Goal: Task Accomplishment & Management: Complete application form

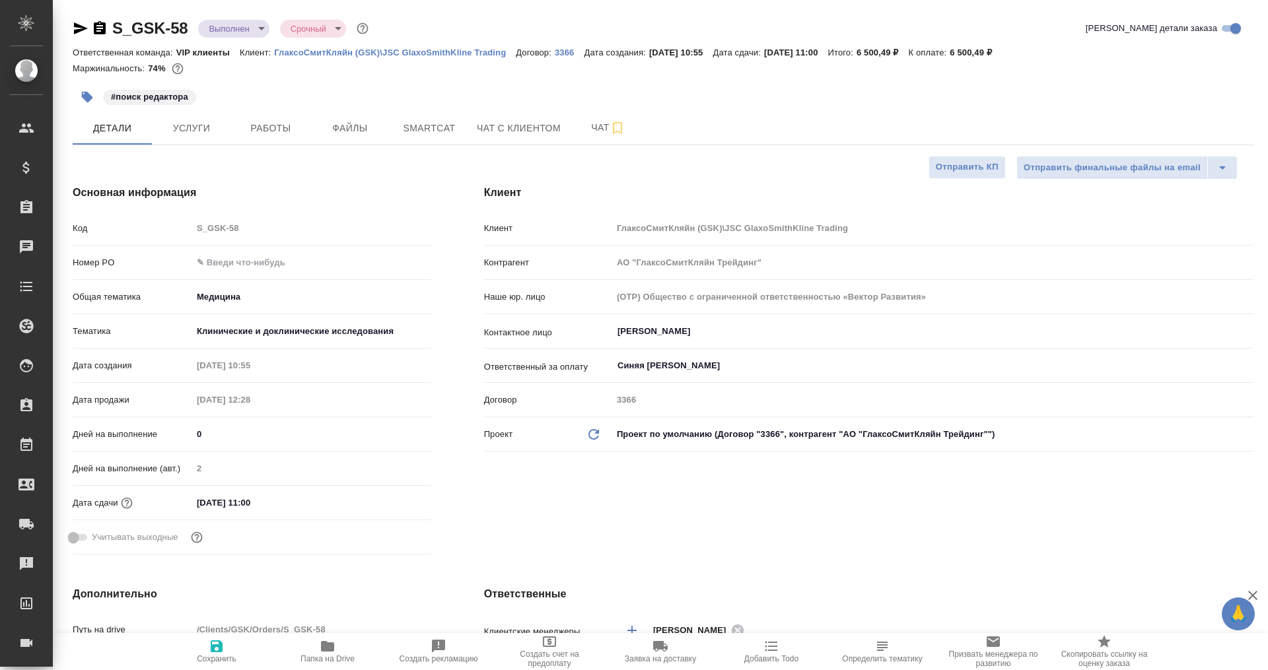
select select "RU"
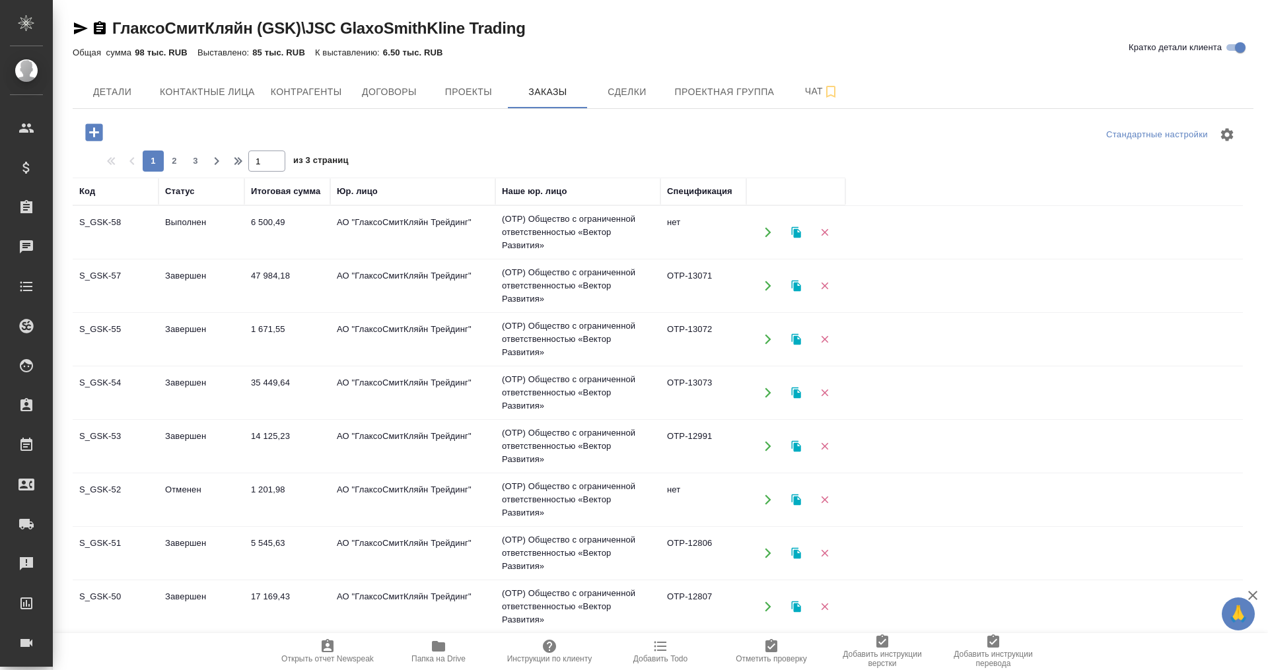
click at [279, 224] on td "6 500,49" at bounding box center [287, 232] width 86 height 46
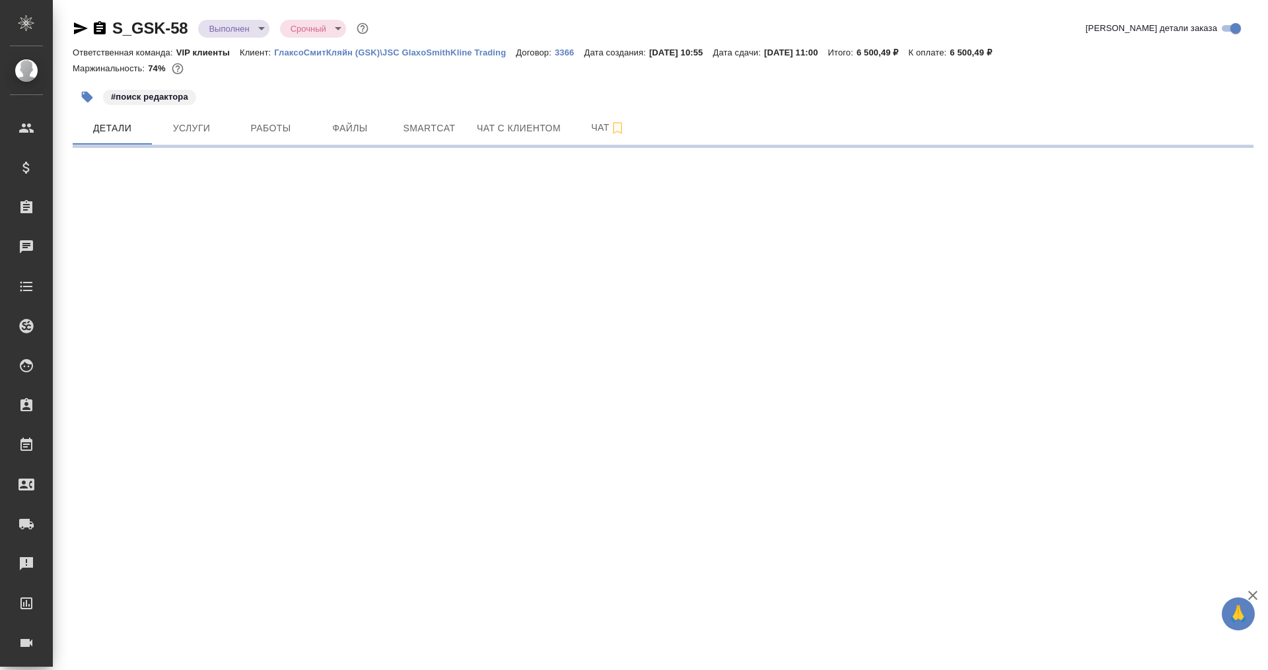
select select "RU"
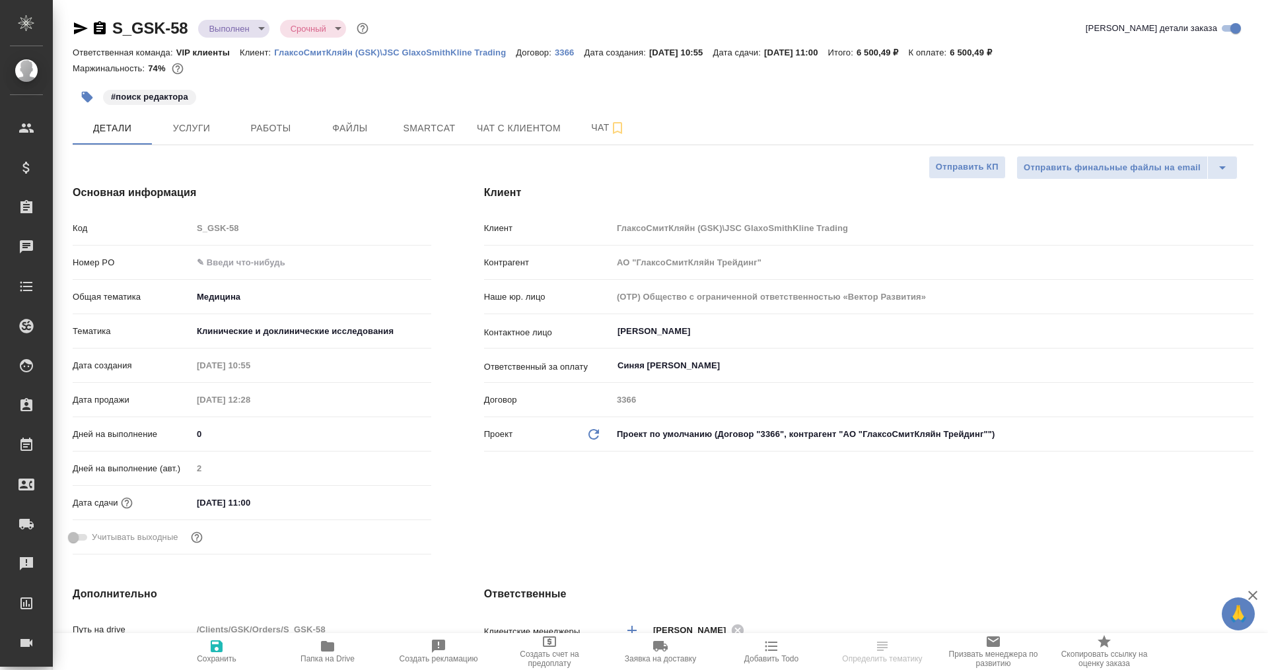
type textarea "x"
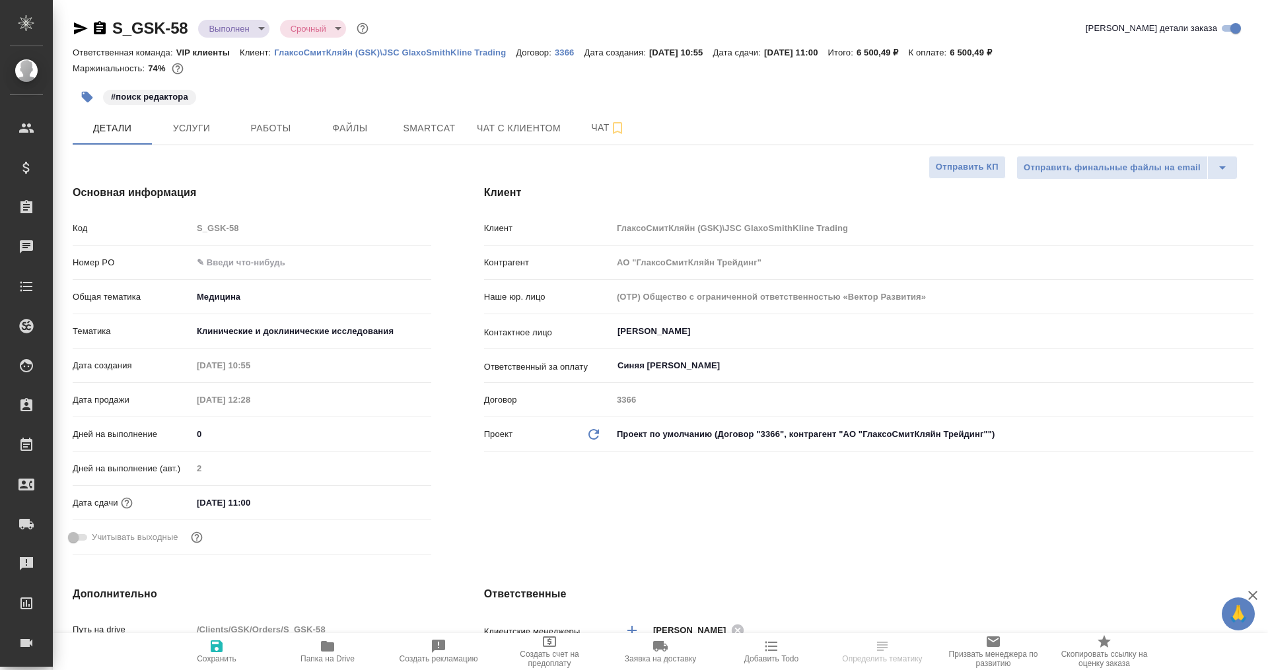
type textarea "x"
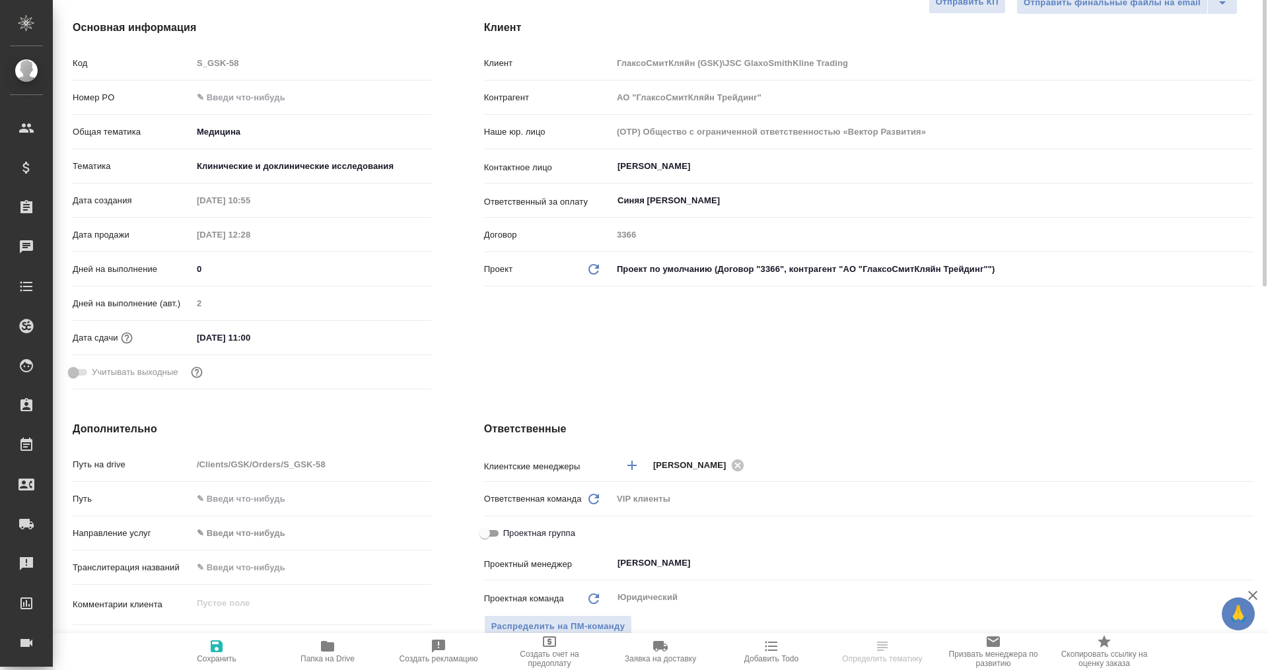
scroll to position [248, 0]
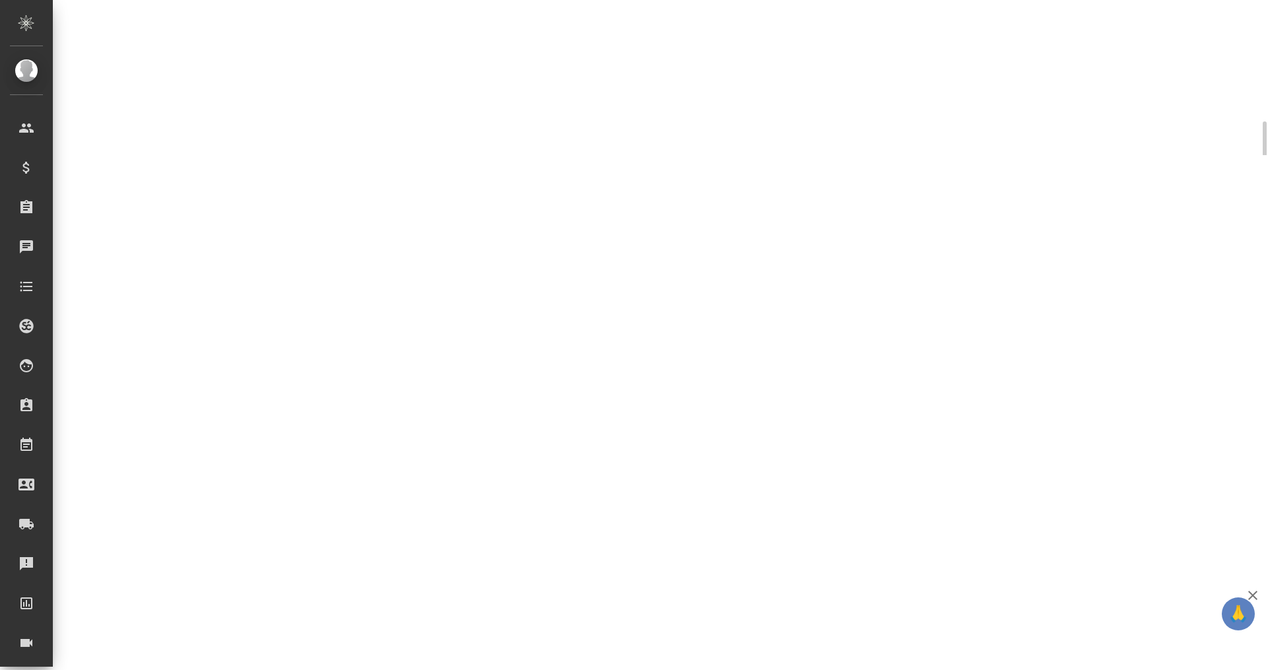
select select "RU"
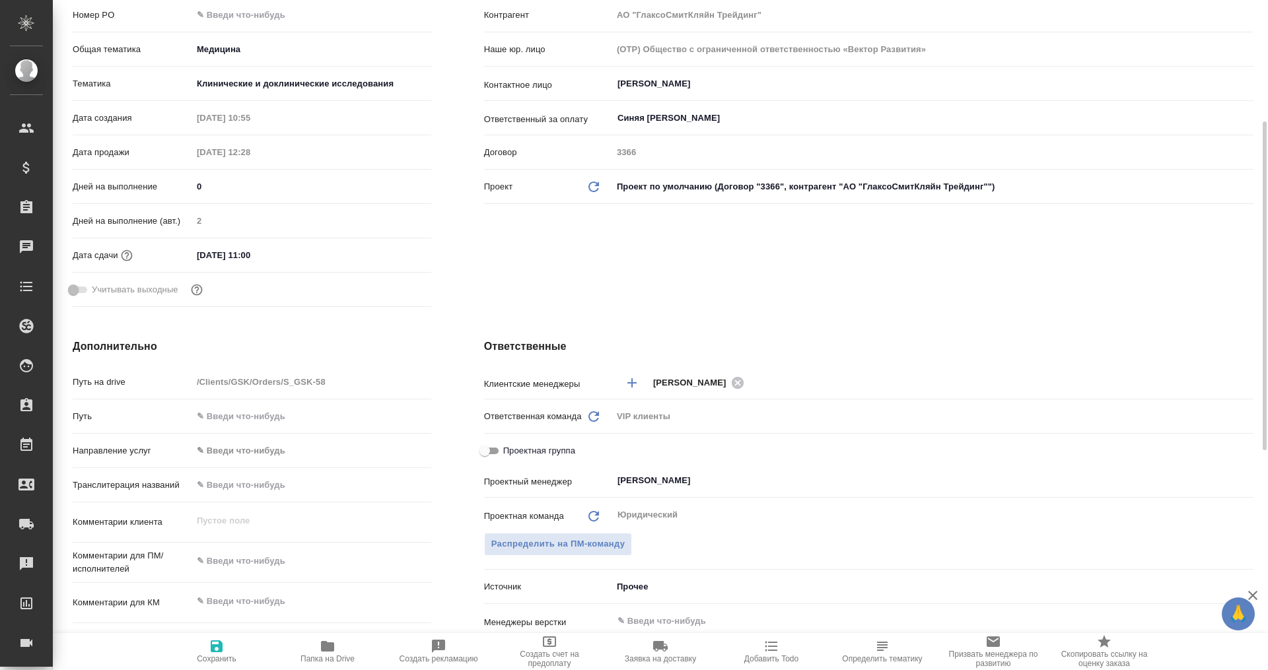
type textarea "x"
click at [627, 382] on icon "Добавить менеджера" at bounding box center [632, 383] width 16 height 16
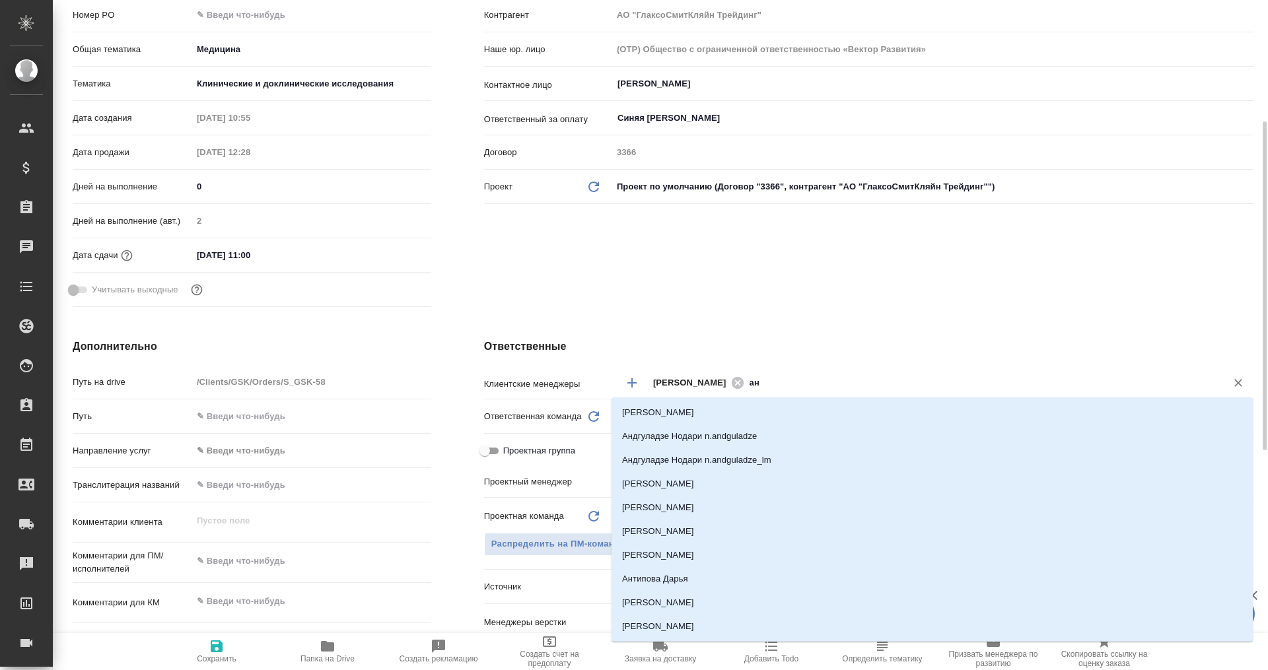
type input "а"
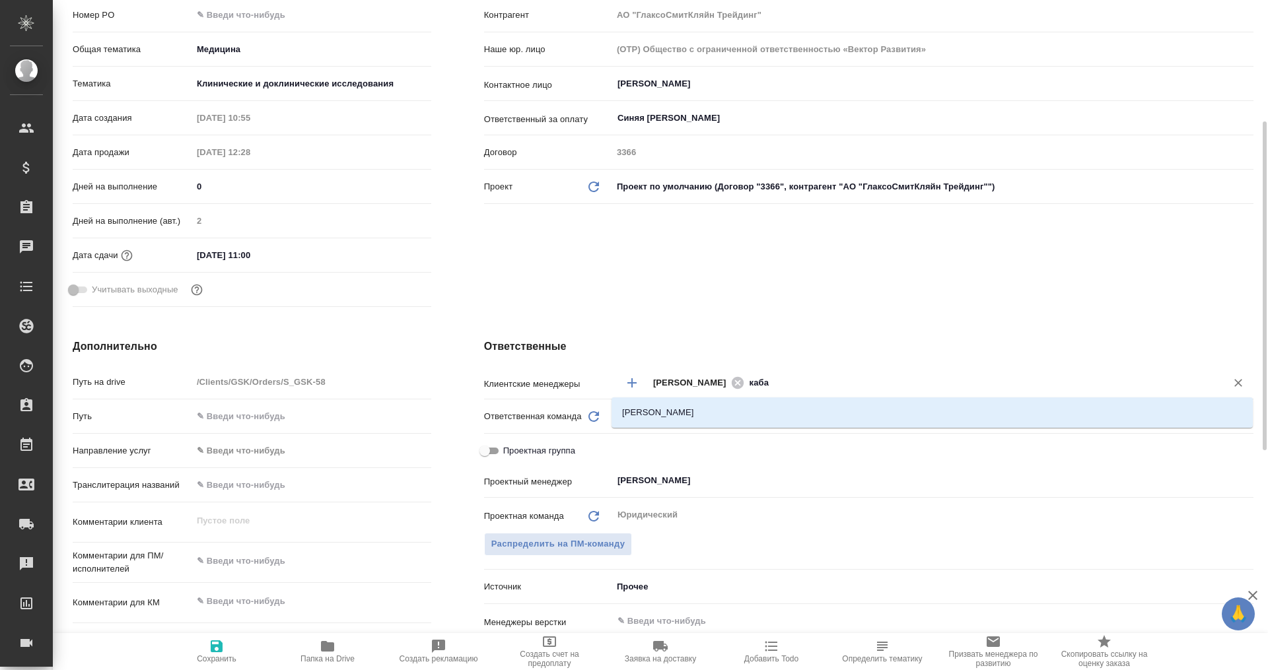
type input "кабар"
click at [684, 416] on li "Кабаргина Анна" at bounding box center [931, 413] width 641 height 24
type textarea "x"
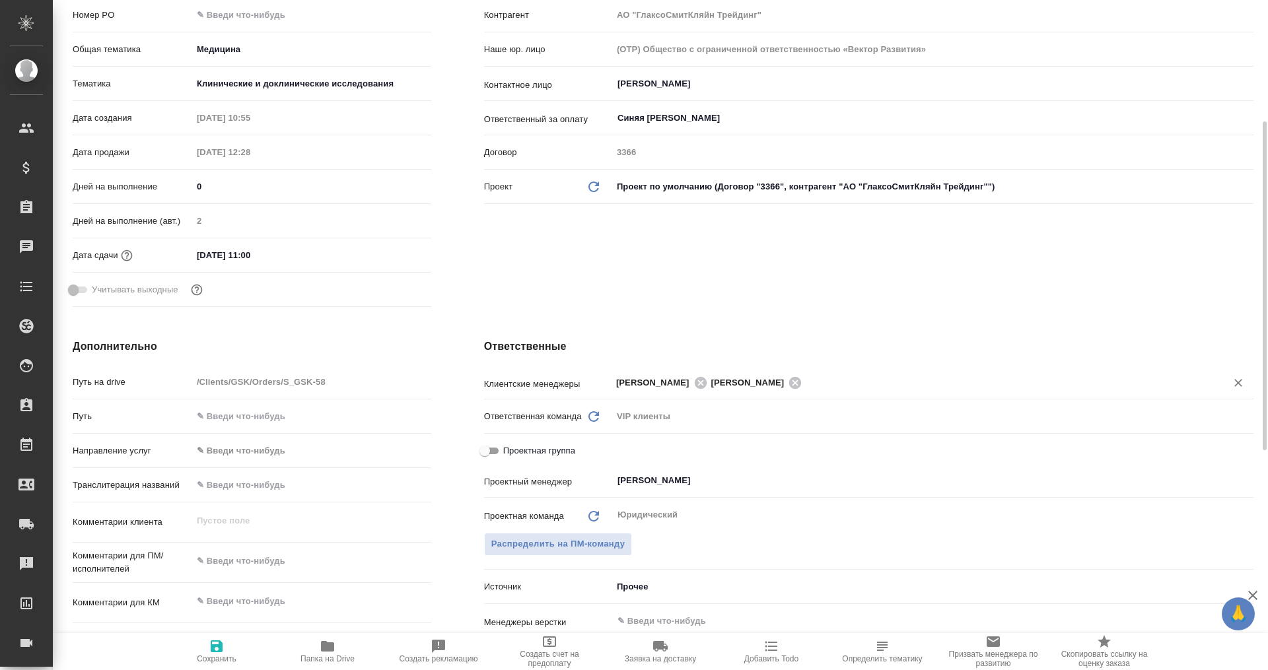
click at [889, 277] on div "Клиент Клиент ГлаксоСмитКляйн (GSK)\JSC GlaxoSmithKline Trading Контрагент АО "…" at bounding box center [869, 125] width 822 height 428
click at [797, 379] on icon at bounding box center [795, 383] width 15 height 15
type textarea "x"
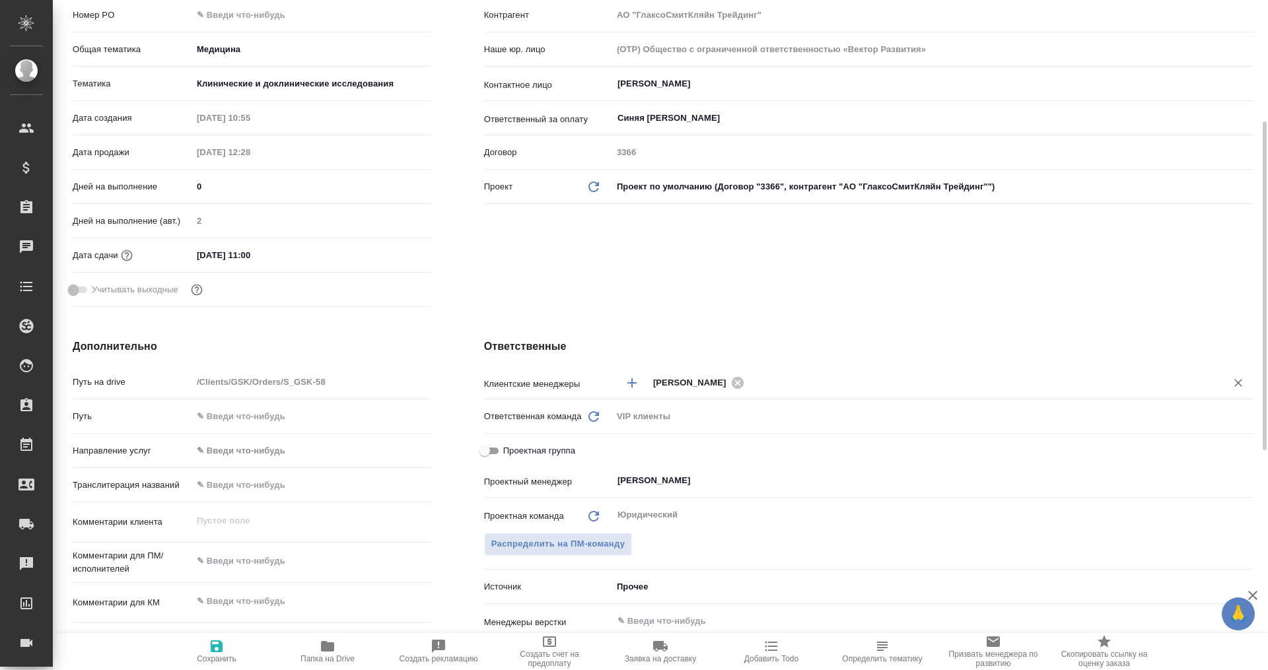
click at [803, 376] on input "text" at bounding box center [976, 382] width 457 height 16
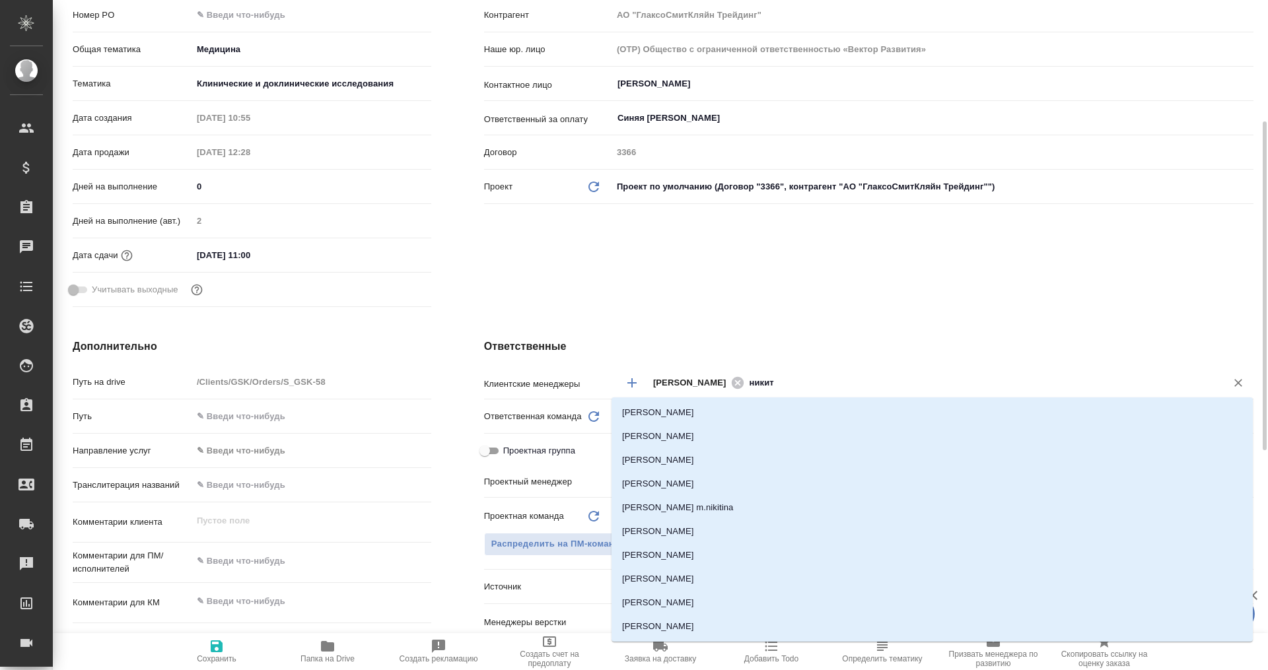
type input "никити"
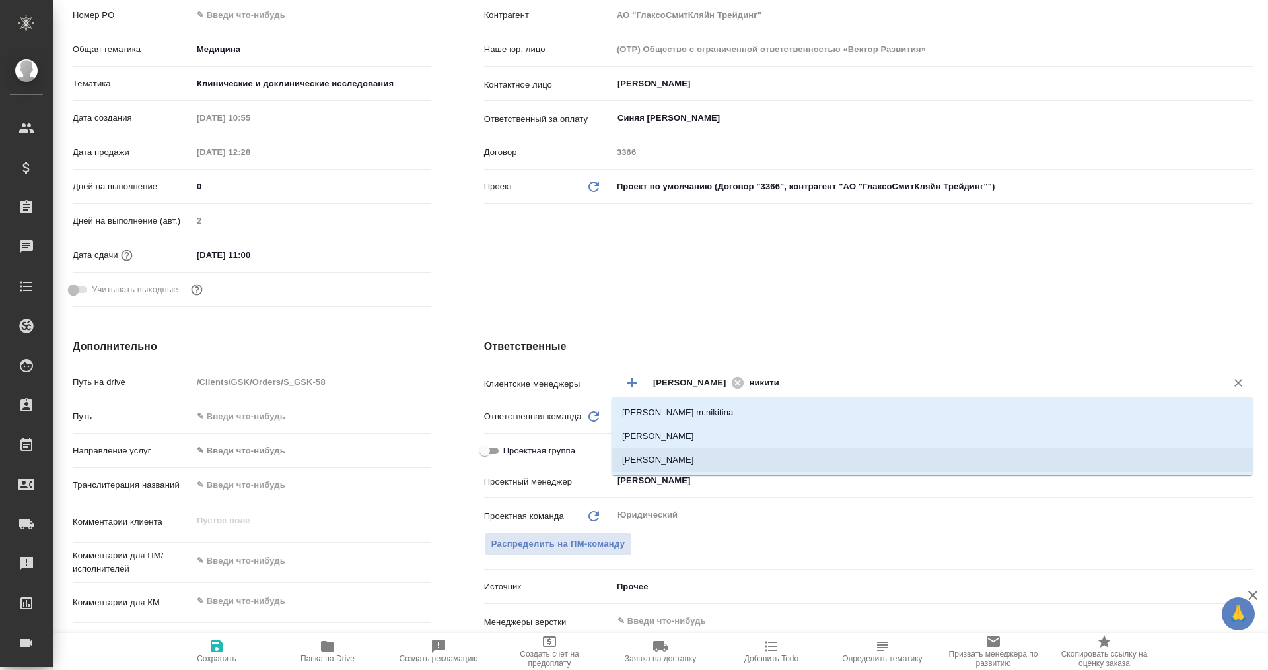
click at [731, 450] on li "Никитина Татьяна" at bounding box center [931, 460] width 641 height 24
type textarea "x"
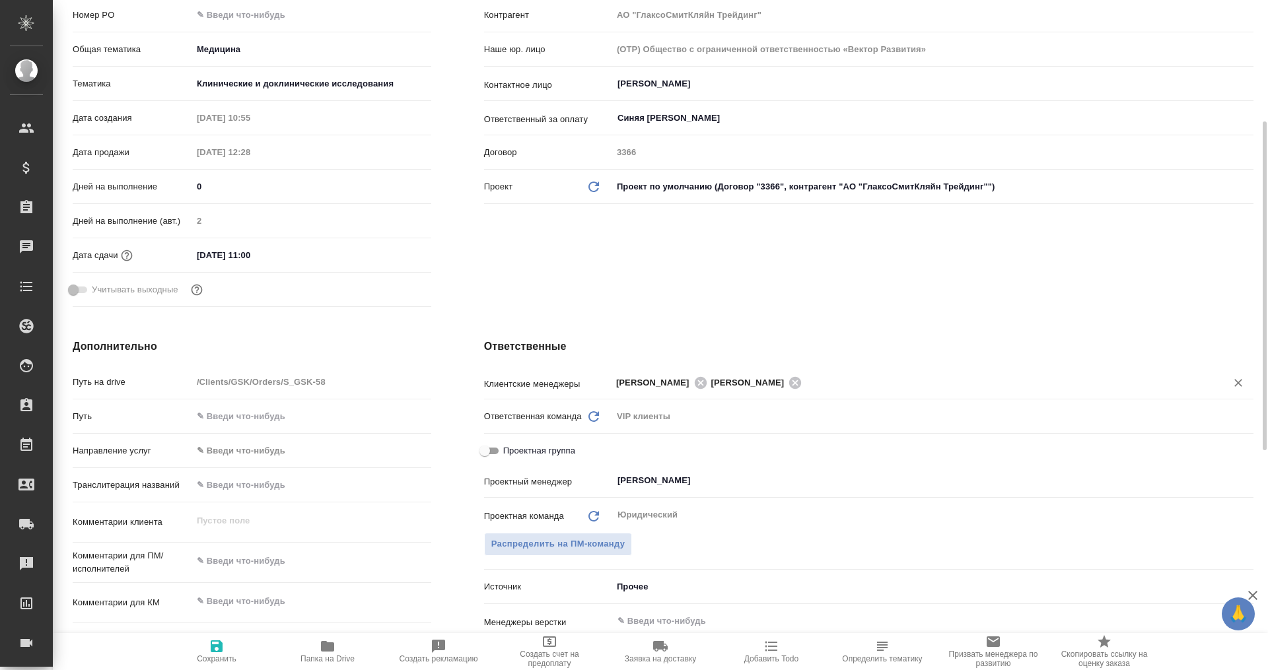
click at [798, 321] on div "Ответственные Клиентские менеджеры Сайдашева Диляра Никитина Татьяна ​ Ответств…" at bounding box center [869, 578] width 822 height 533
click at [802, 382] on icon at bounding box center [795, 383] width 15 height 15
type textarea "x"
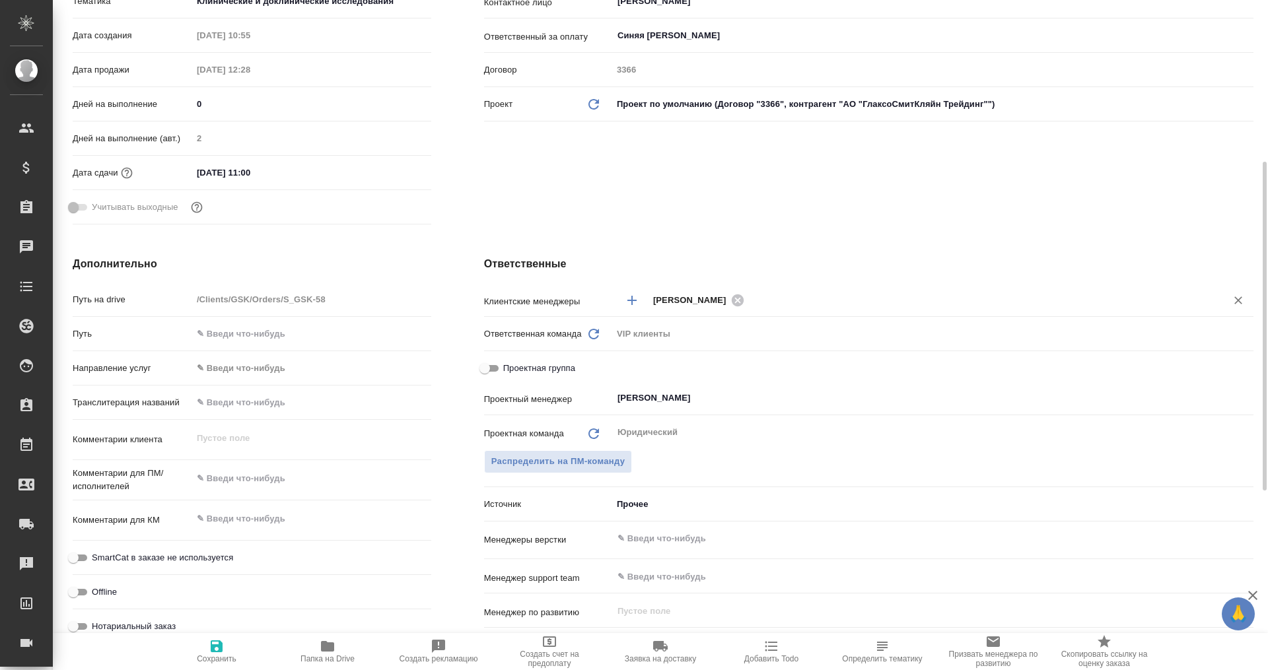
scroll to position [413, 0]
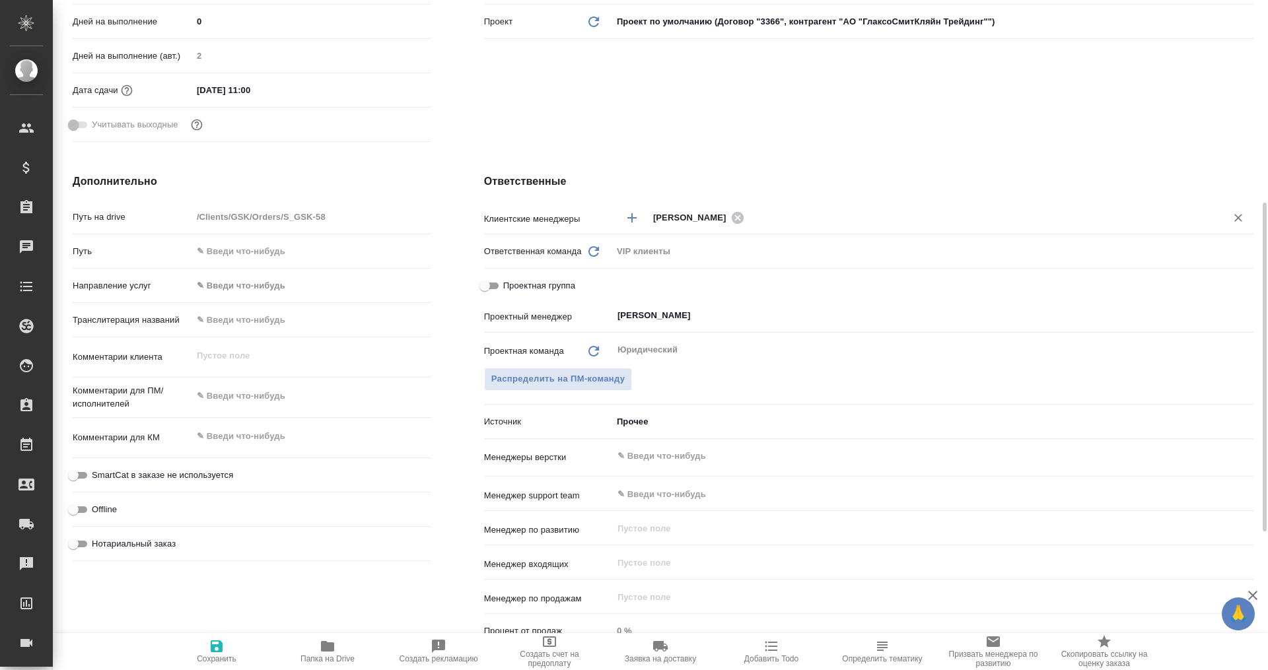
click at [487, 284] on input "Проектная группа" at bounding box center [485, 286] width 48 height 16
checkbox input "true"
type textarea "x"
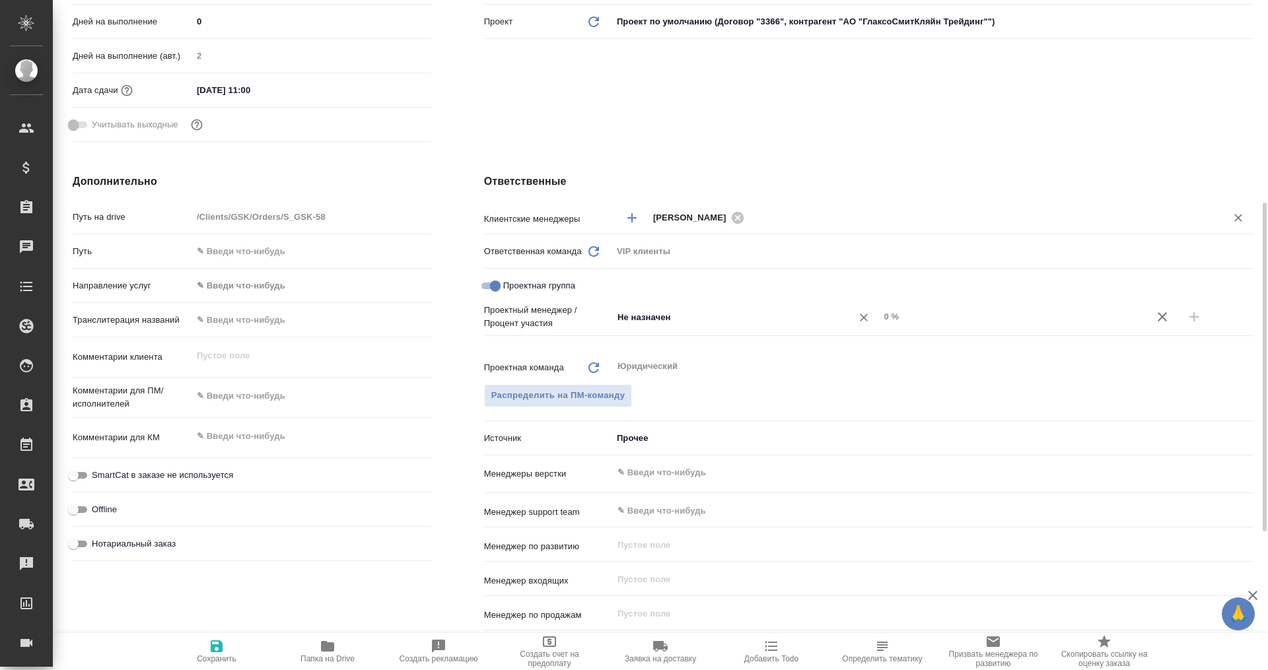
click at [691, 316] on input "Не назначен" at bounding box center [723, 317] width 215 height 16
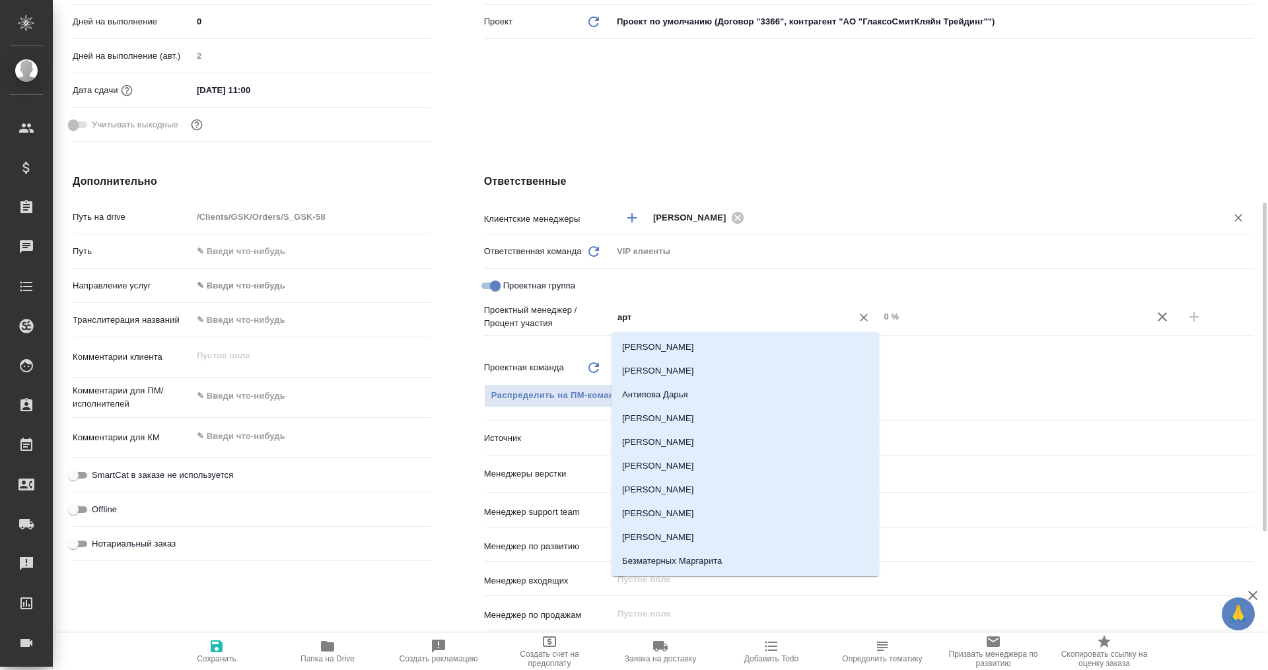
type input "арта"
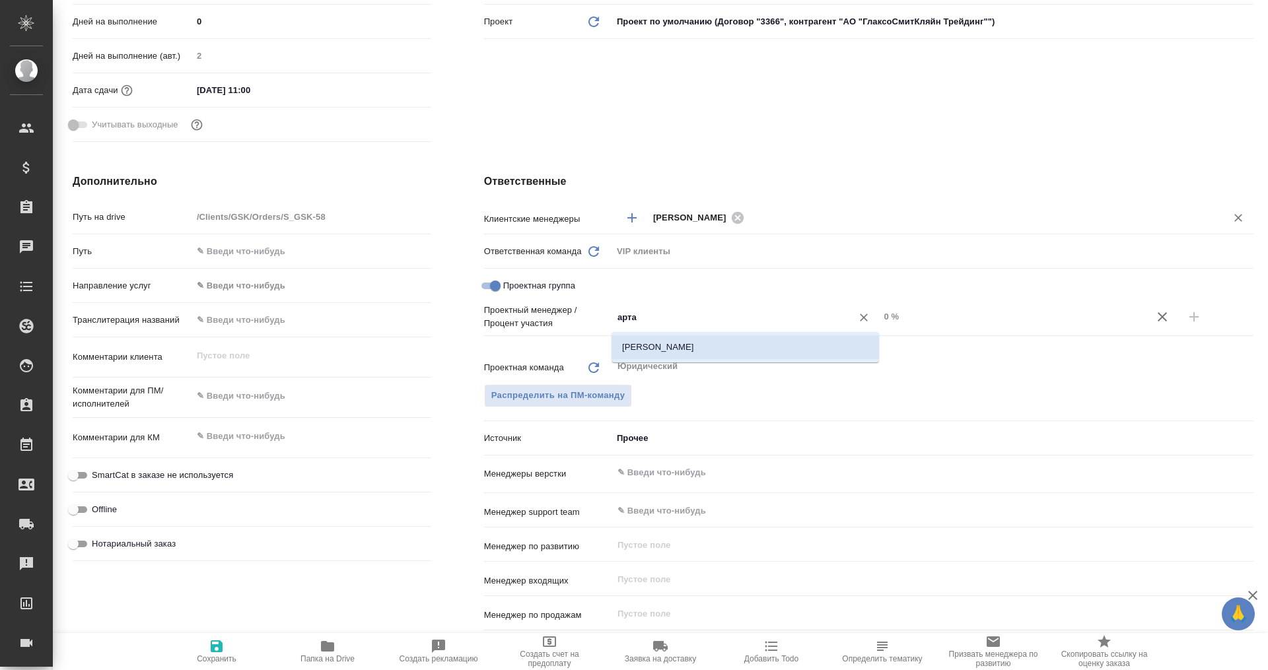
click at [708, 345] on li "[PERSON_NAME]" at bounding box center [744, 347] width 267 height 24
type textarea "x"
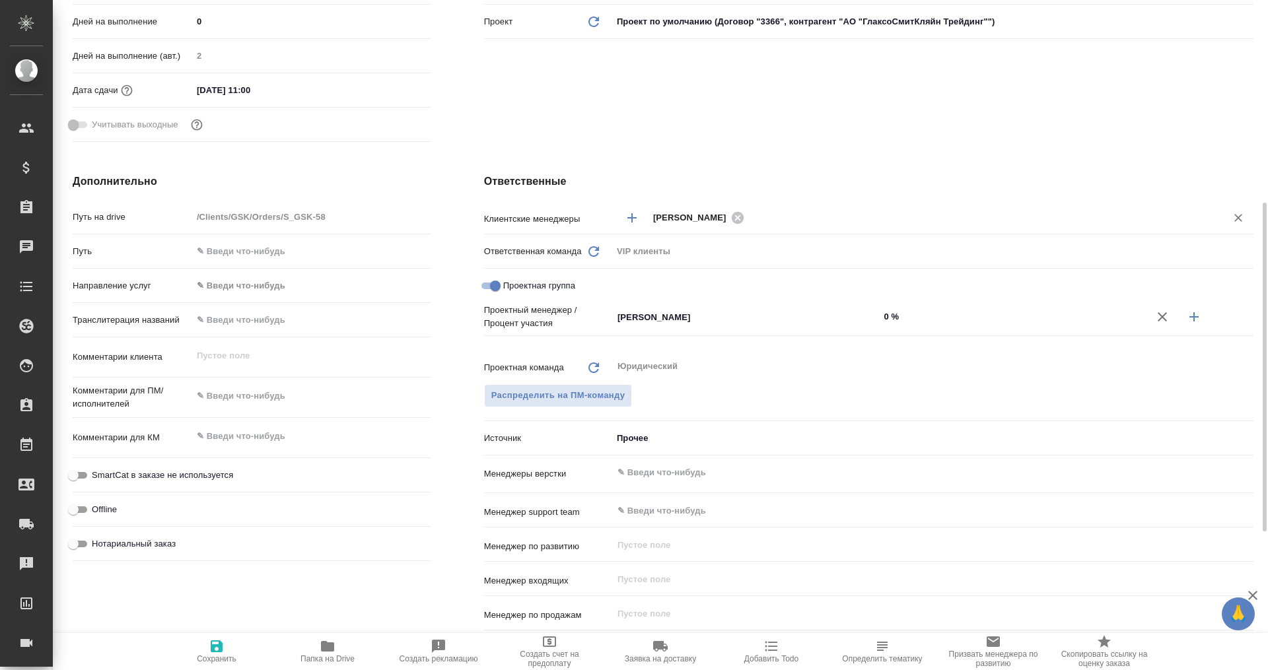
click at [947, 319] on input "0 %" at bounding box center [1012, 316] width 267 height 19
type textarea "x"
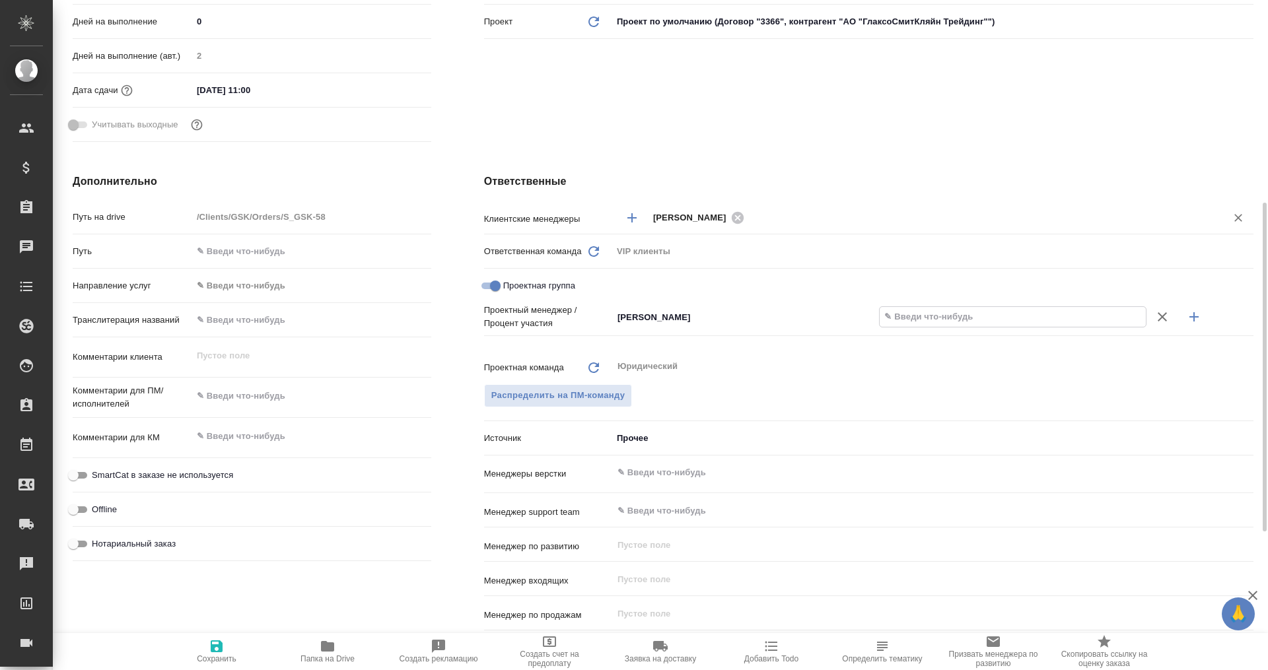
type textarea "x"
type input "9 %"
type textarea "x"
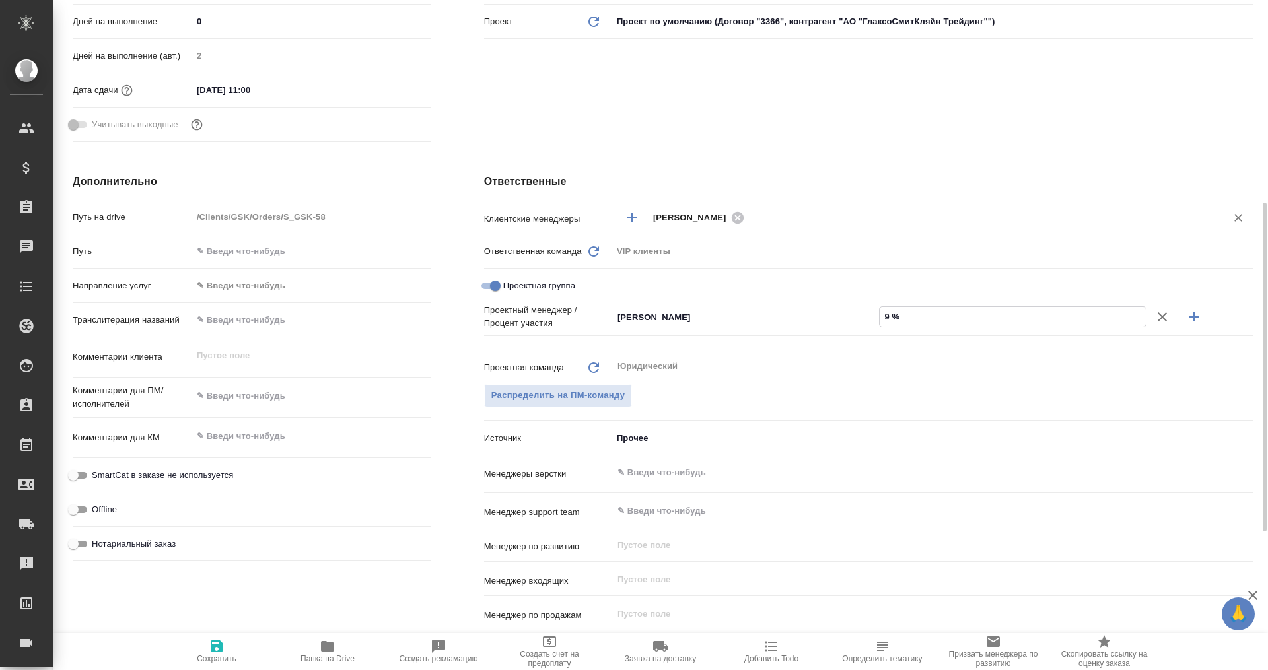
type textarea "x"
type input "90 %"
click at [1192, 313] on icon "button" at bounding box center [1194, 317] width 16 height 16
type textarea "x"
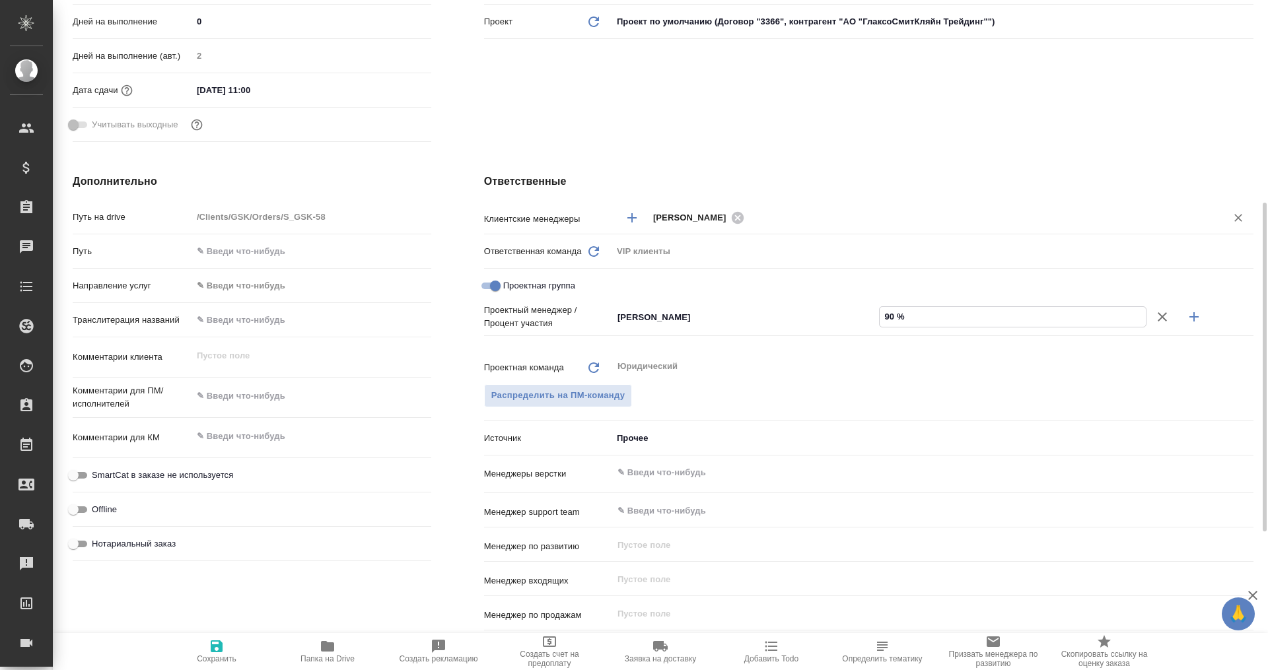
type textarea "x"
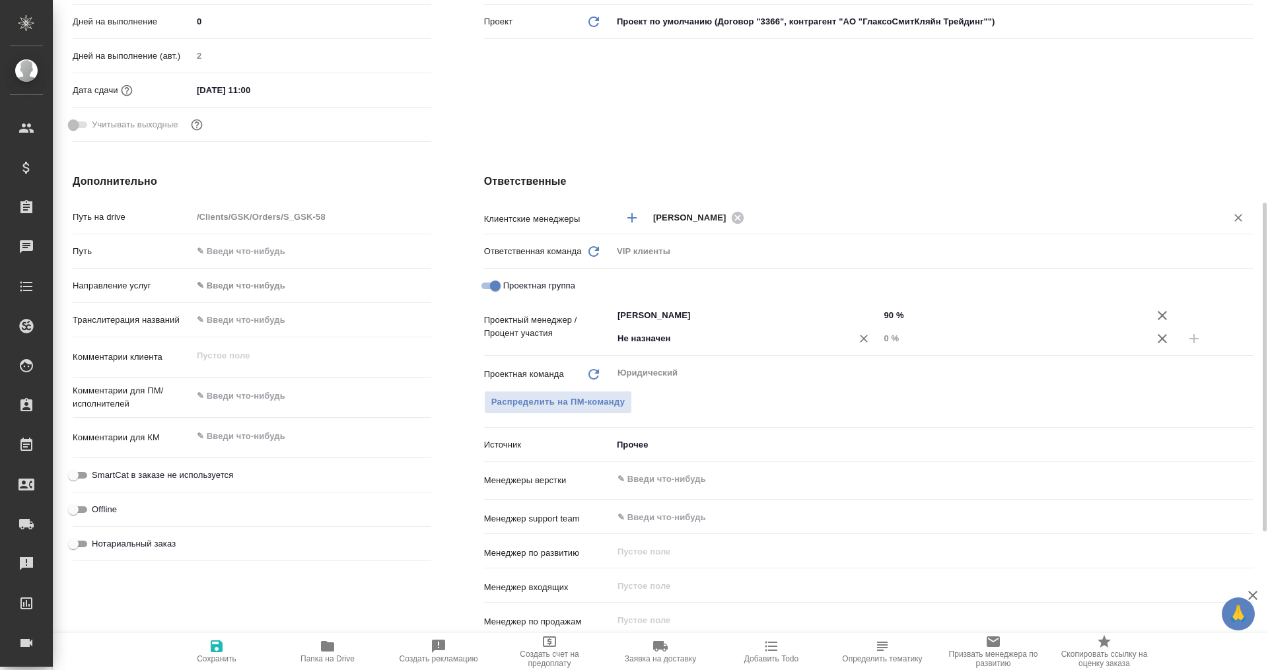
click at [669, 342] on input "Не назначен" at bounding box center [723, 339] width 215 height 16
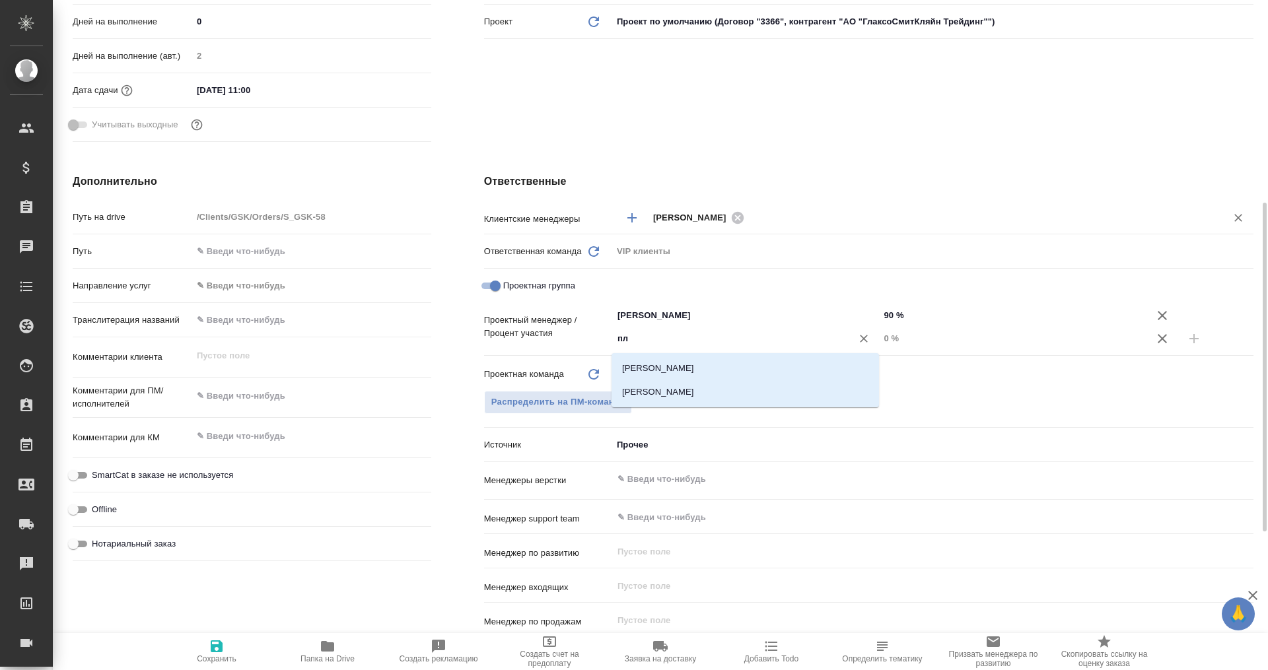
type input "пле"
click at [696, 361] on li "Плеханова Мария" at bounding box center [744, 368] width 267 height 24
type textarea "x"
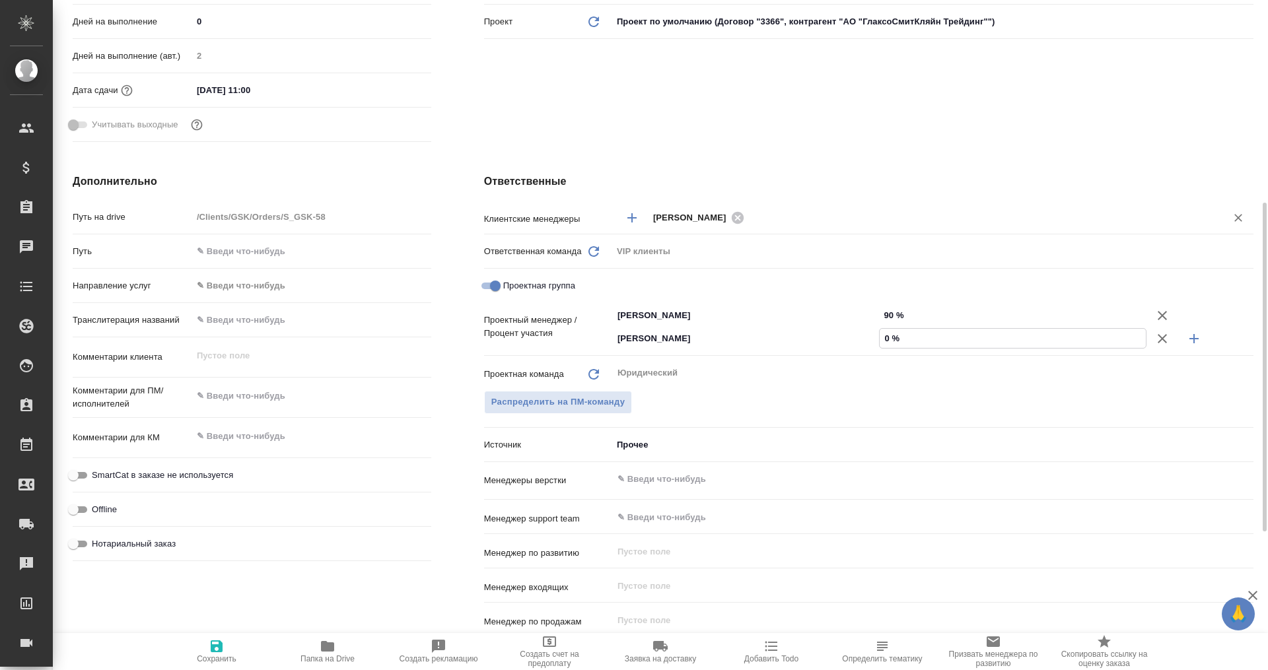
click at [962, 339] on input "0 %" at bounding box center [1012, 338] width 266 height 19
type textarea "x"
type input "01 %"
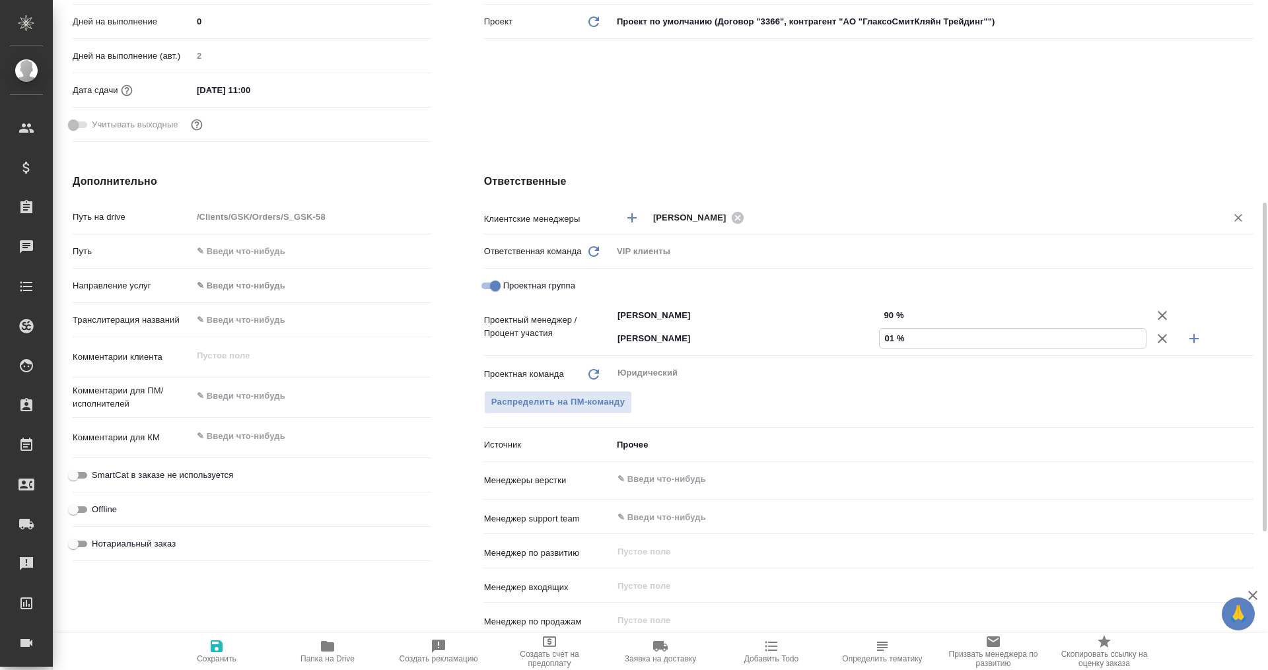
type textarea "x"
type input "010 %"
type textarea "x"
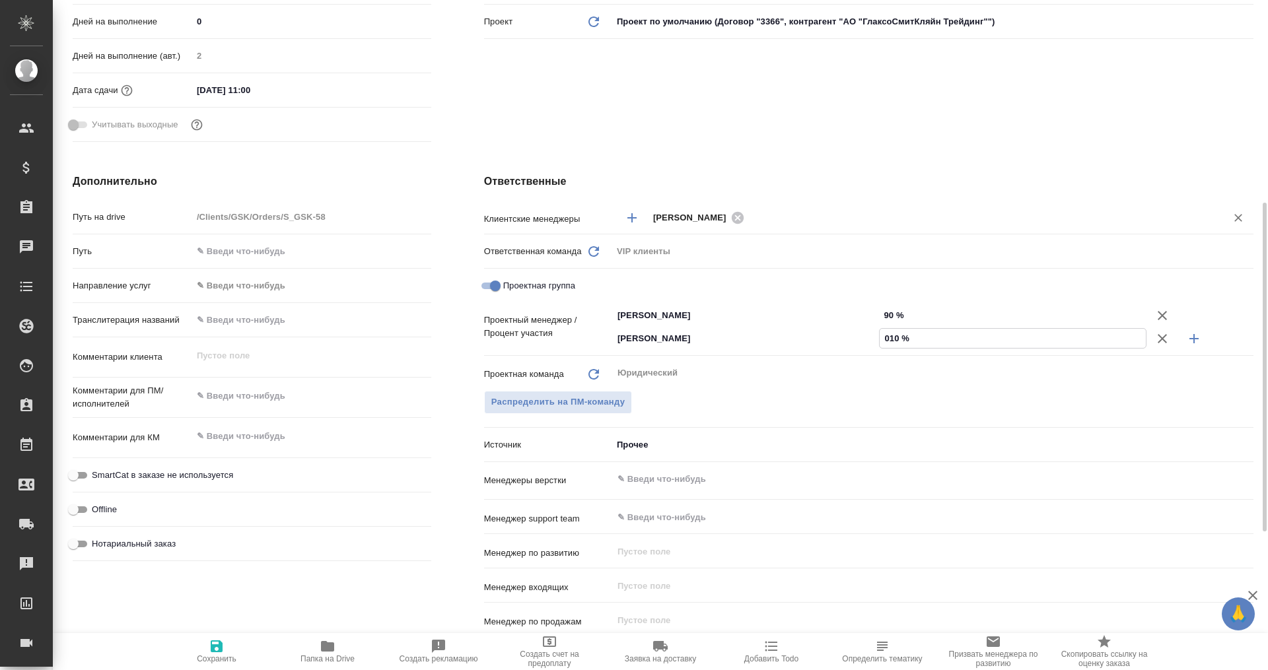
type textarea "x"
type input "01 %"
type textarea "x"
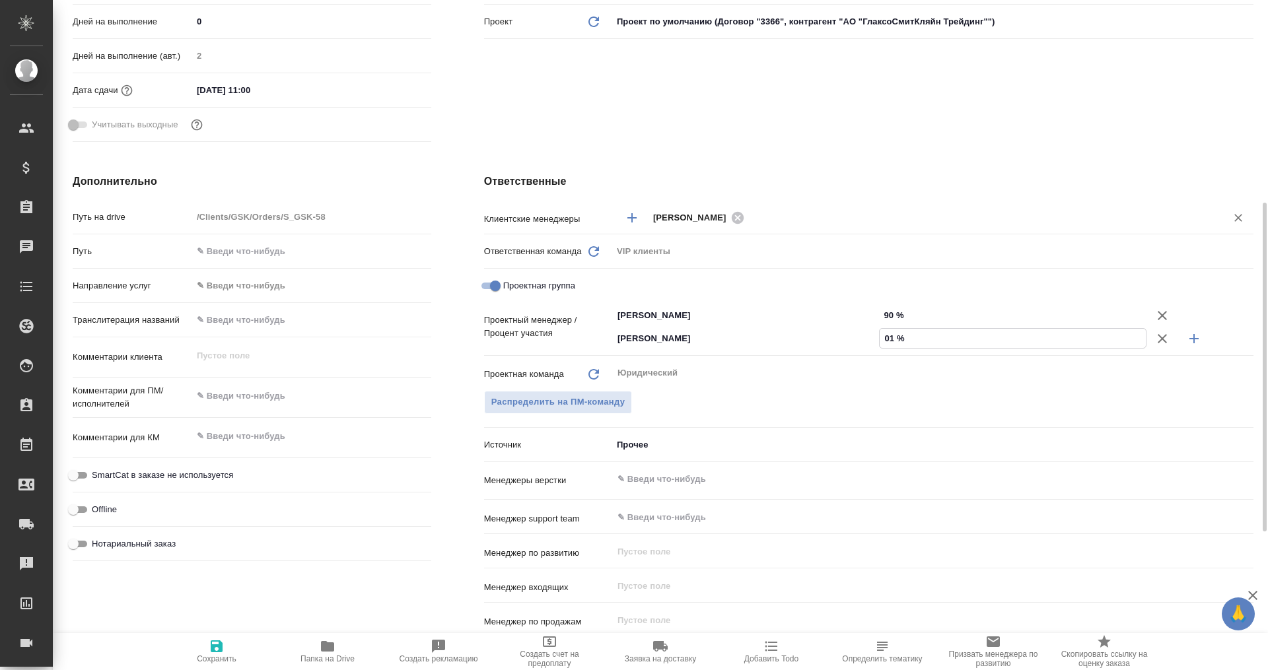
type textarea "x"
type input "0 %"
type textarea "x"
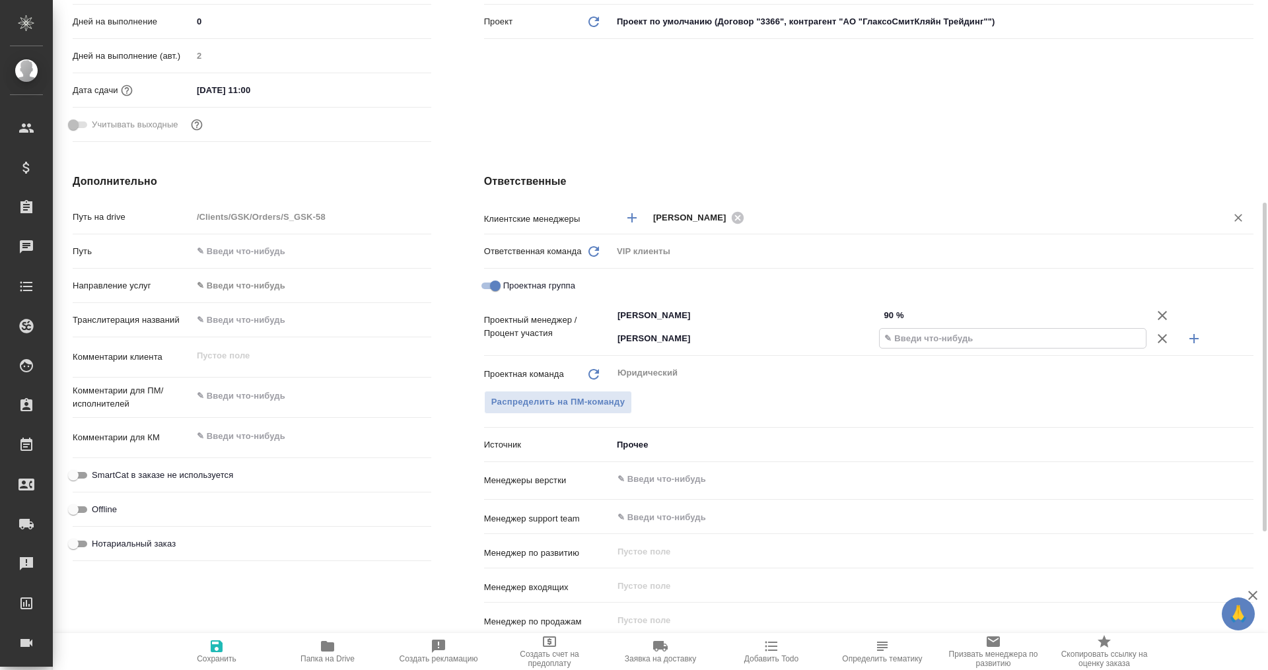
type textarea "x"
type input "1 %"
type textarea "x"
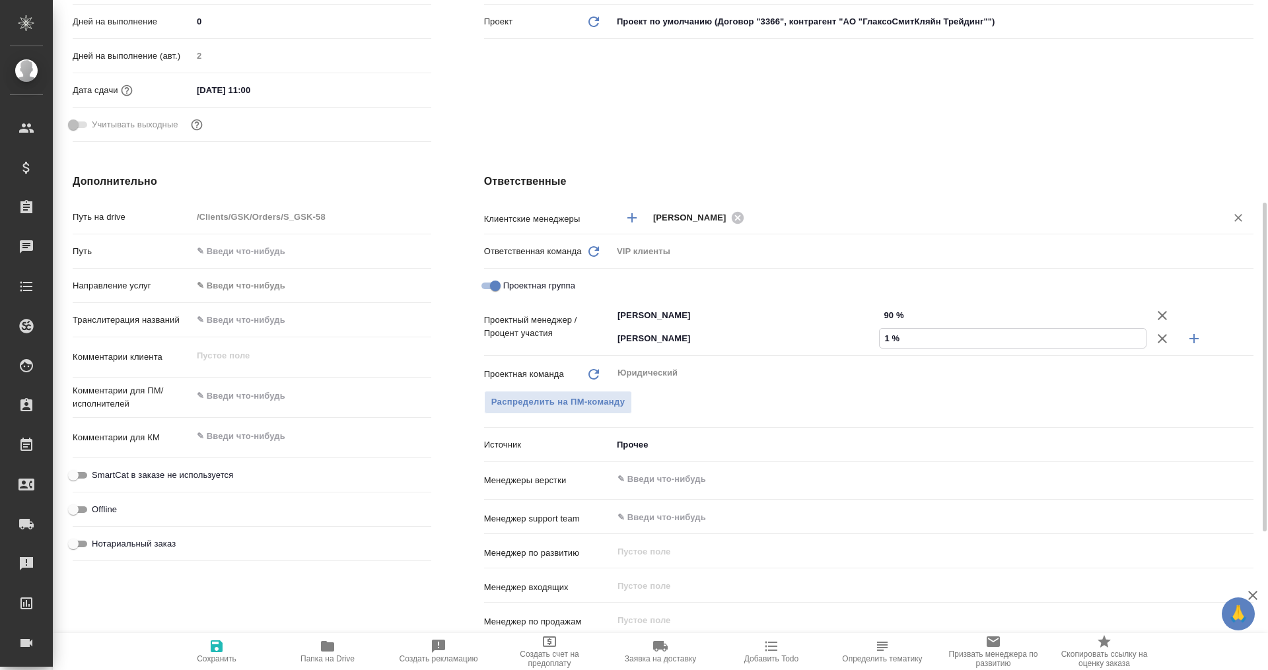
type textarea "x"
type input "10 %"
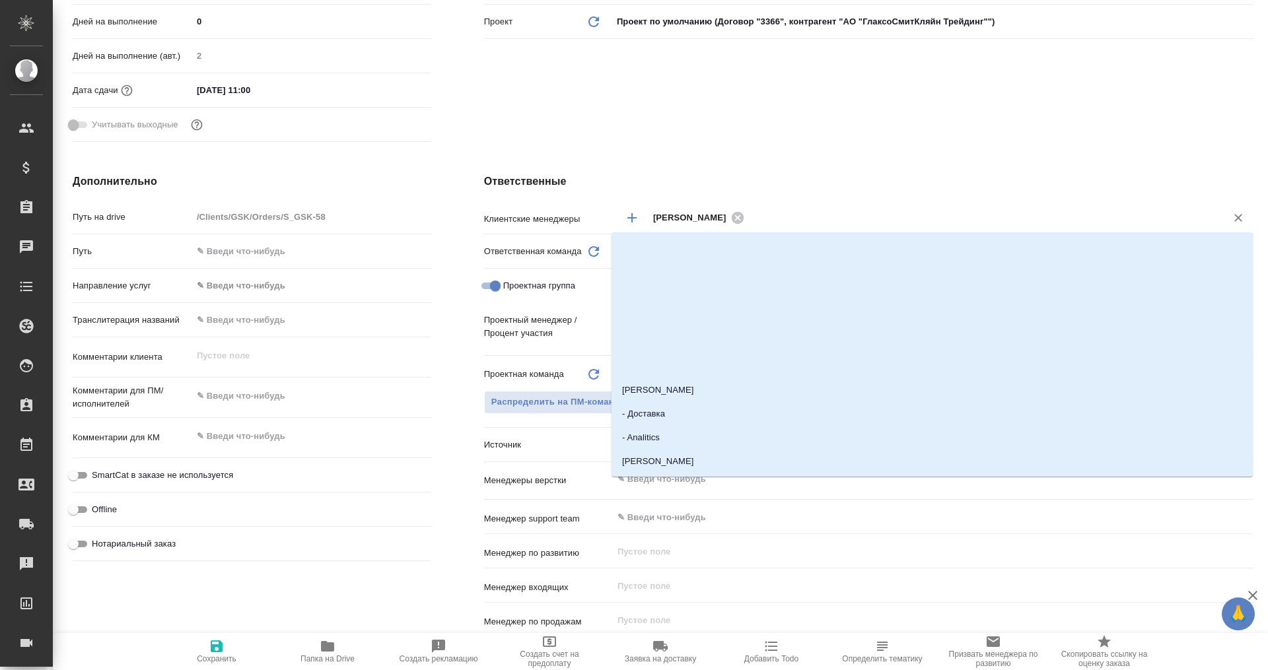
click at [765, 215] on input "text" at bounding box center [976, 217] width 457 height 16
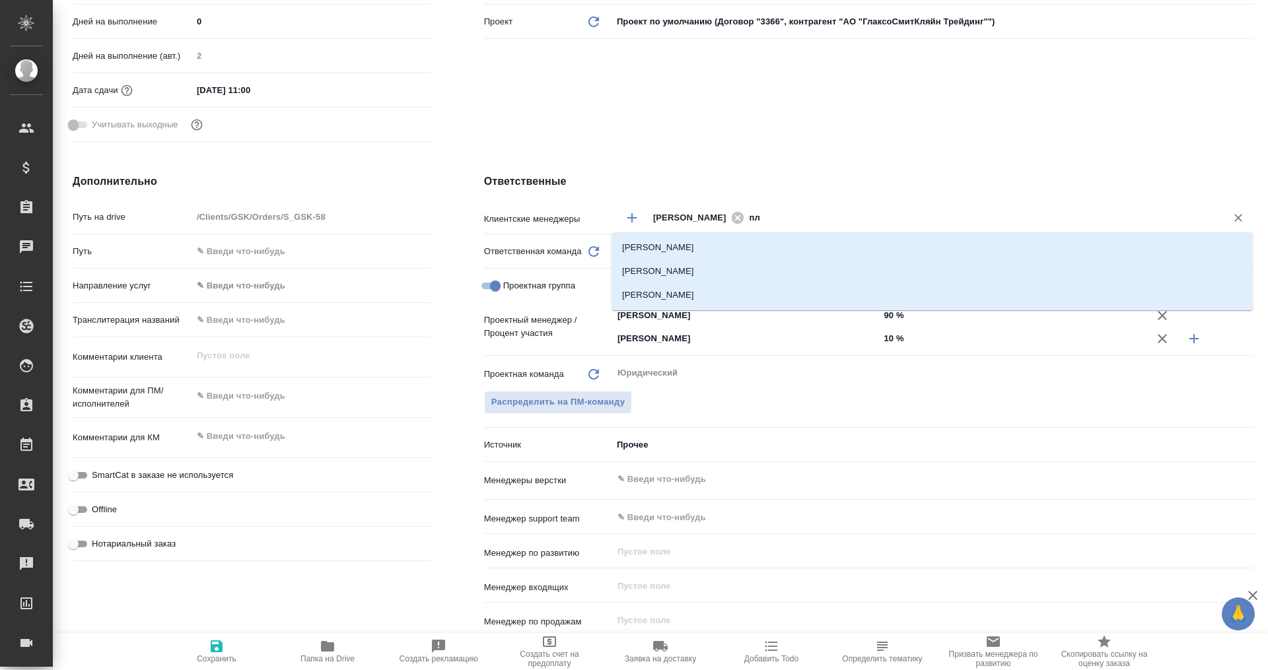
type input "пле"
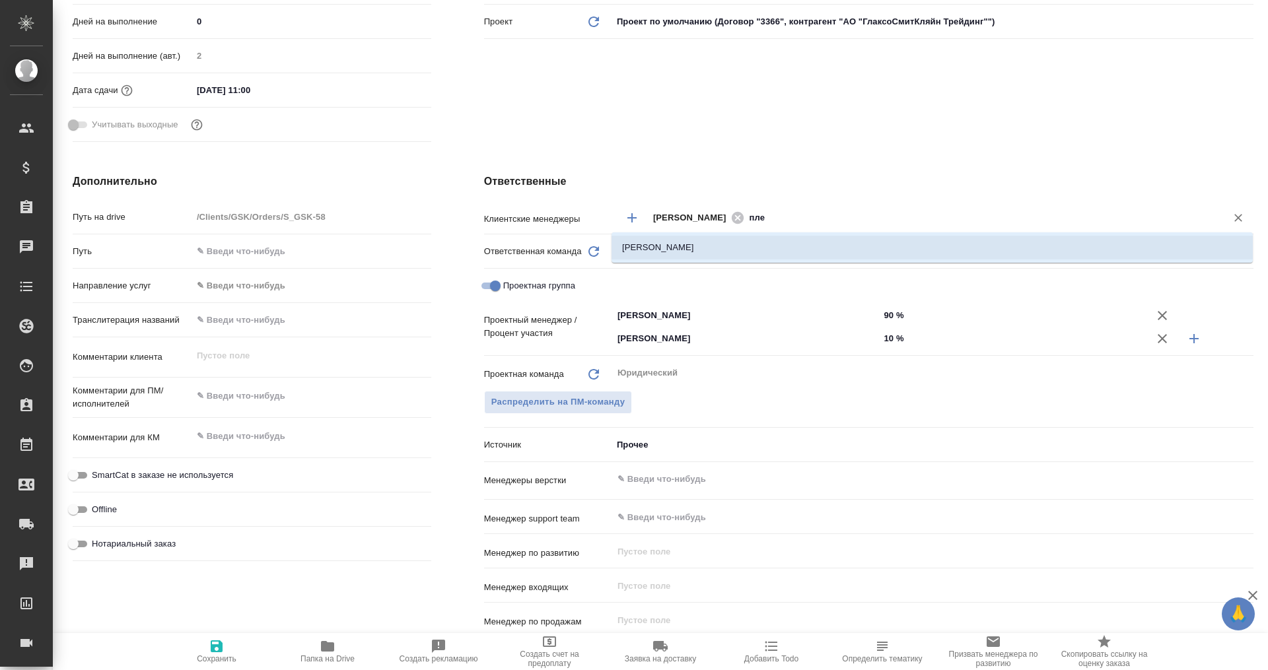
click at [734, 248] on li "Плеханова Мария" at bounding box center [931, 248] width 641 height 24
type textarea "x"
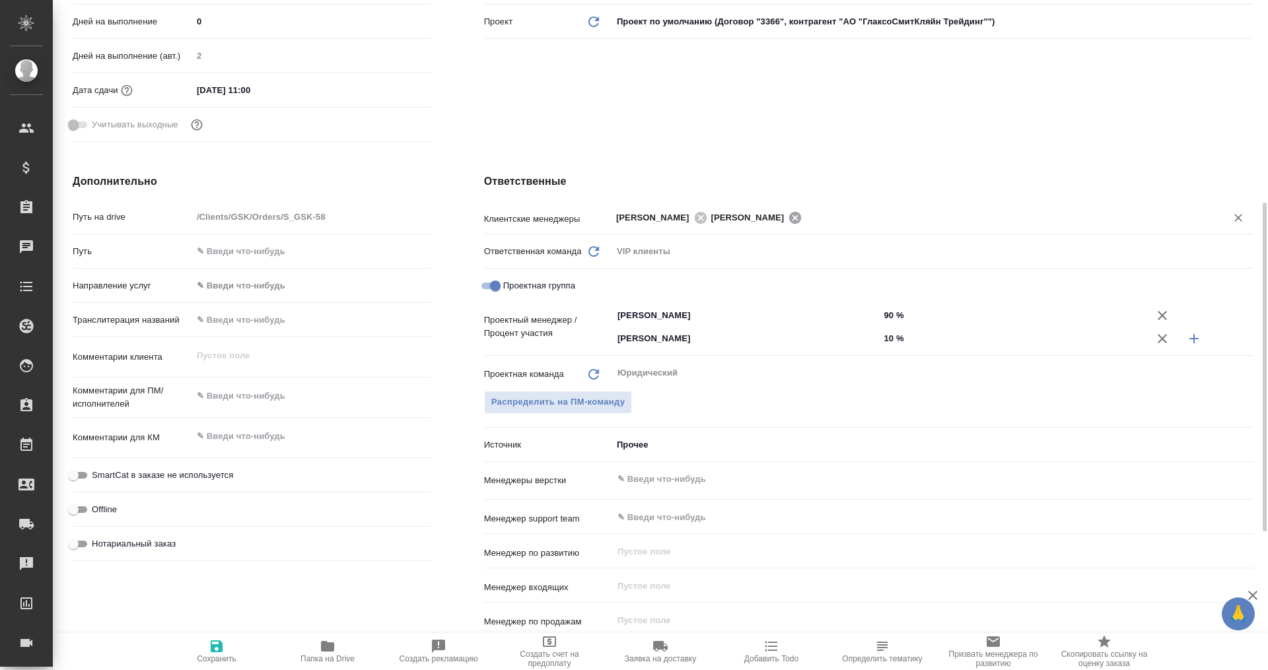
click at [801, 217] on icon at bounding box center [795, 217] width 12 height 12
type textarea "x"
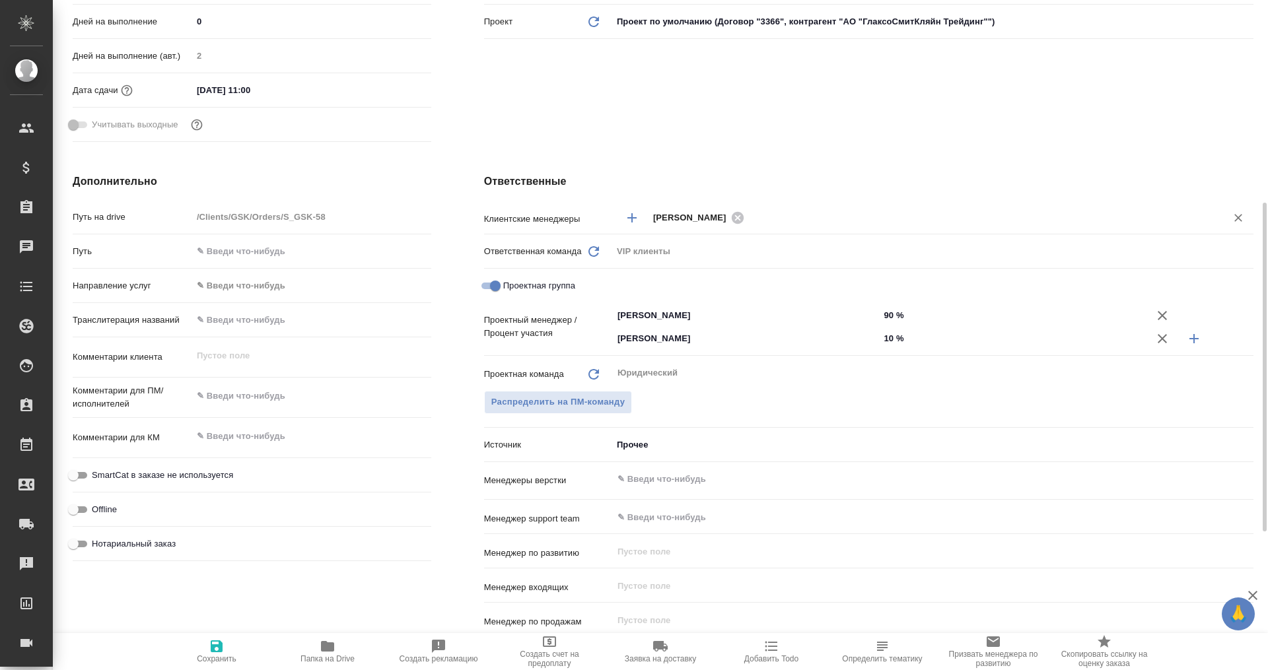
type textarea "x"
